Goal: Find specific page/section: Find specific page/section

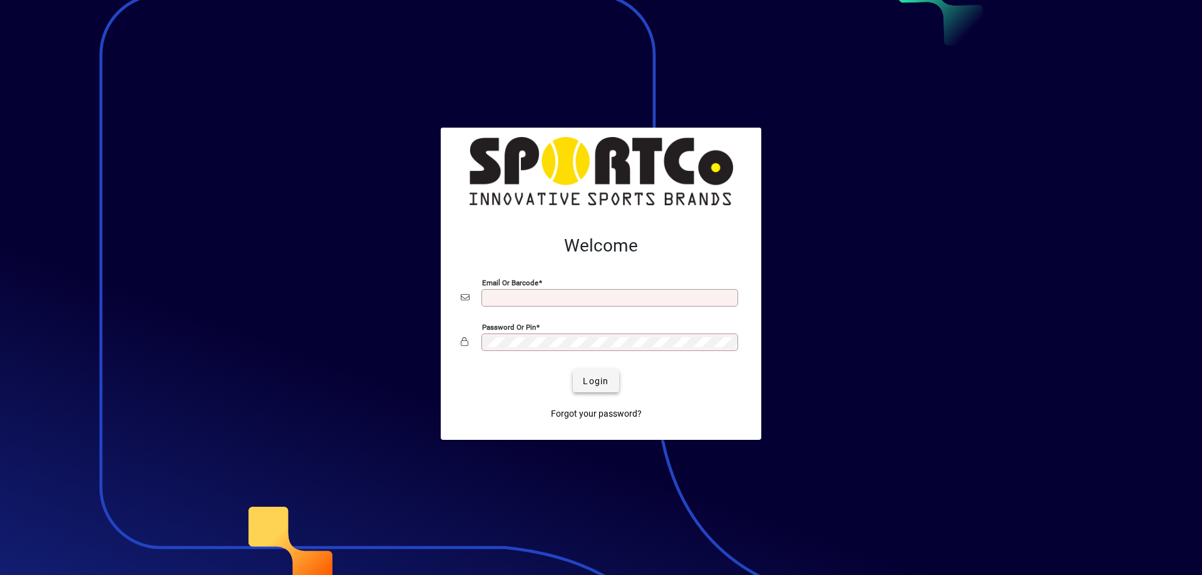
type input "**********"
click at [596, 373] on span "submit" at bounding box center [596, 381] width 46 height 30
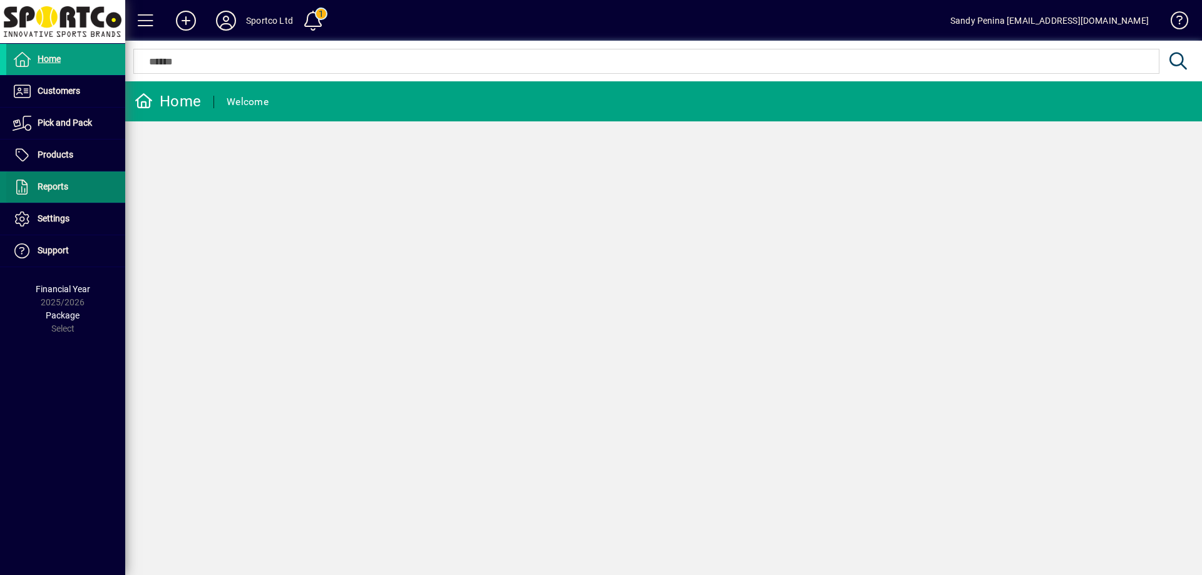
click at [56, 183] on span "Reports" at bounding box center [53, 187] width 31 height 10
